Goal: Task Accomplishment & Management: Complete application form

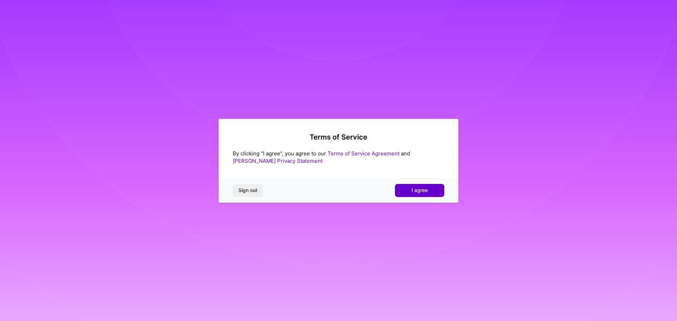
click at [428, 189] on span "I agree" at bounding box center [420, 190] width 16 height 7
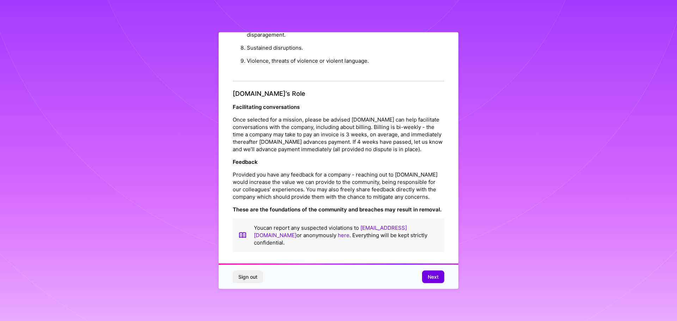
scroll to position [1, 0]
click at [429, 276] on span "Next" at bounding box center [433, 277] width 11 height 7
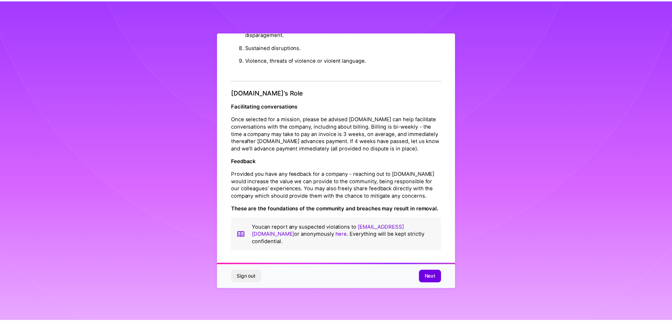
scroll to position [0, 0]
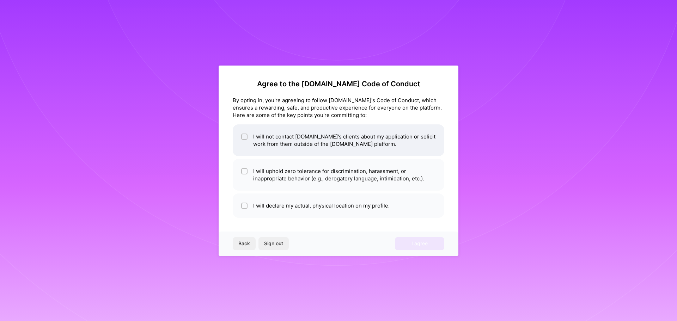
click at [335, 146] on li "I will not contact [DOMAIN_NAME]'s clients about my application or solicit work…" at bounding box center [339, 141] width 212 height 32
checkbox input "true"
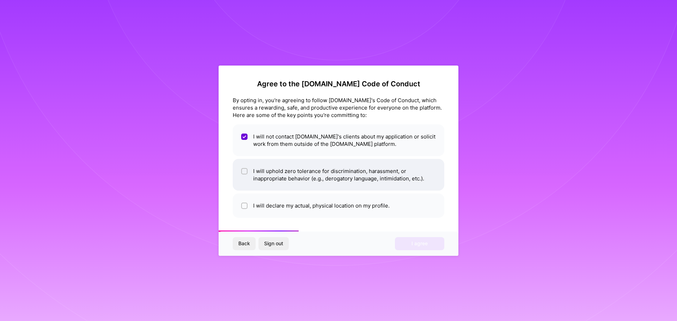
click at [328, 179] on li "I will uphold zero tolerance for discrimination, harassment, or inappropriate b…" at bounding box center [339, 175] width 212 height 32
checkbox input "true"
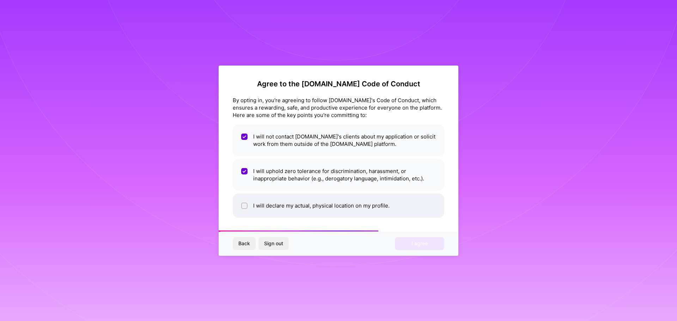
click at [324, 206] on li "I will declare my actual, physical location on my profile." at bounding box center [339, 206] width 212 height 24
checkbox input "true"
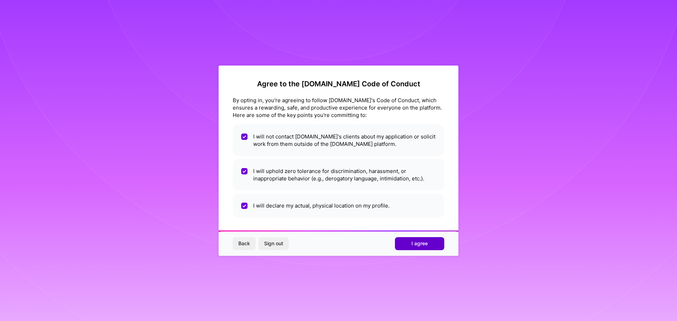
click at [412, 243] on span "I agree" at bounding box center [420, 243] width 16 height 7
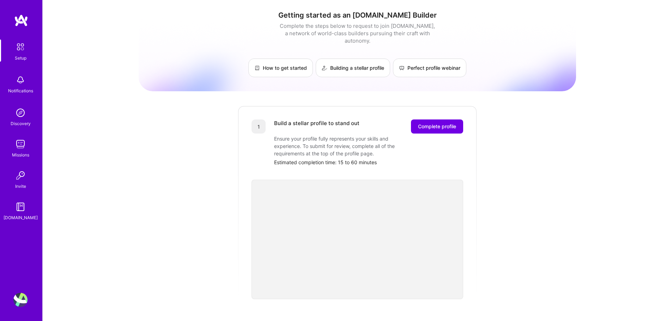
click at [25, 182] on img at bounding box center [20, 176] width 14 height 14
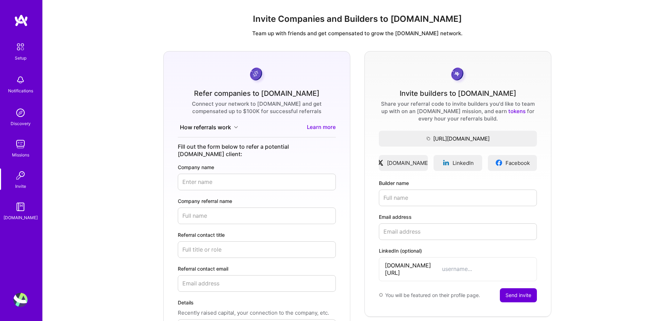
click at [22, 205] on img at bounding box center [20, 207] width 14 height 14
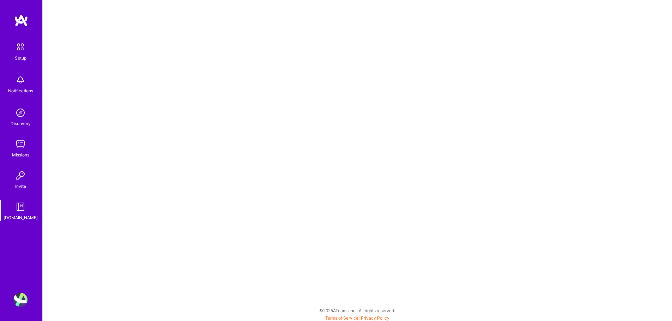
click at [20, 55] on div "Setup" at bounding box center [21, 57] width 12 height 7
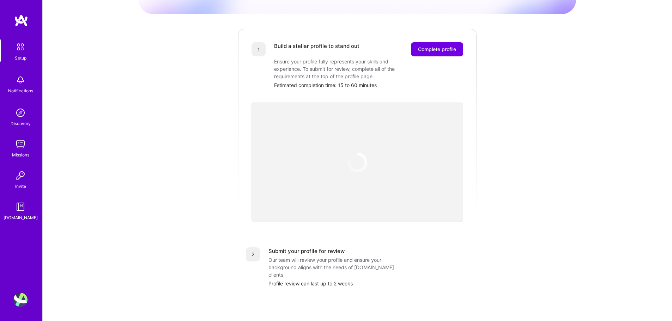
scroll to position [212, 0]
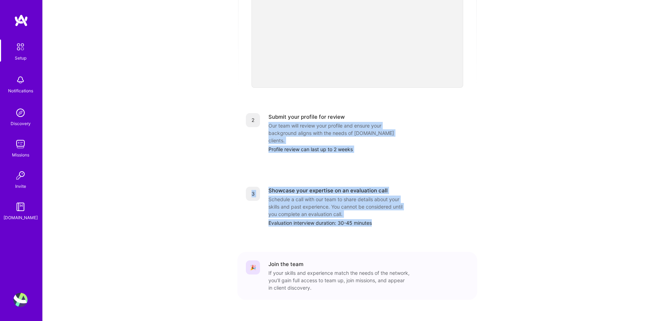
drag, startPoint x: 350, startPoint y: 108, endPoint x: 479, endPoint y: 216, distance: 169.1
click at [477, 216] on div "1 Build a stellar profile to stand out Complete profile Ensure your profile ful…" at bounding box center [357, 104] width 240 height 421
click at [479, 216] on div "Getting started as an [DOMAIN_NAME] Builder Complete the steps below to request…" at bounding box center [357, 64] width 437 height 540
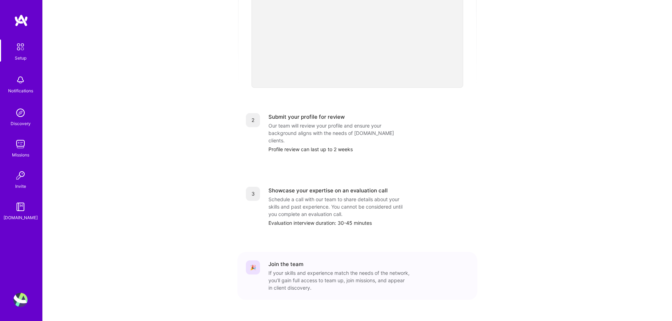
scroll to position [0, 0]
